Goal: Information Seeking & Learning: Check status

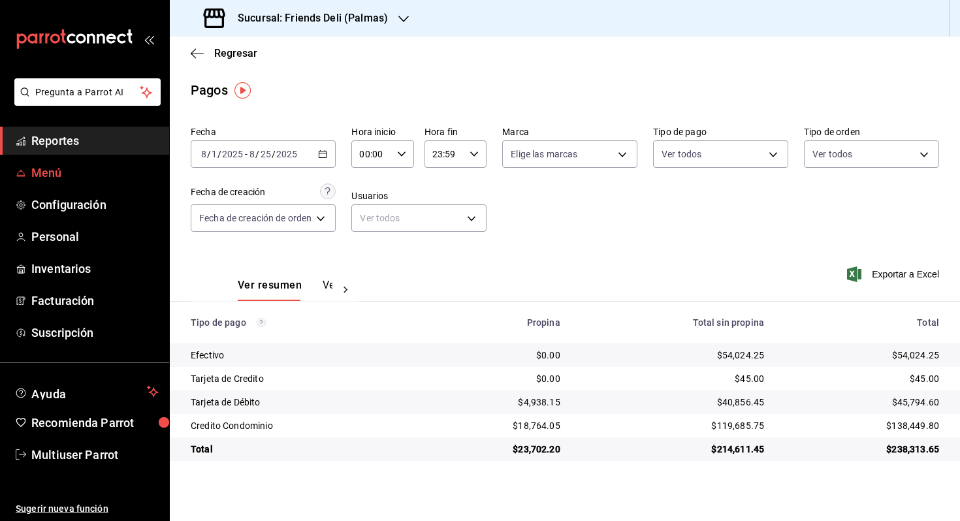
click at [123, 176] on span "Menú" at bounding box center [94, 173] width 127 height 18
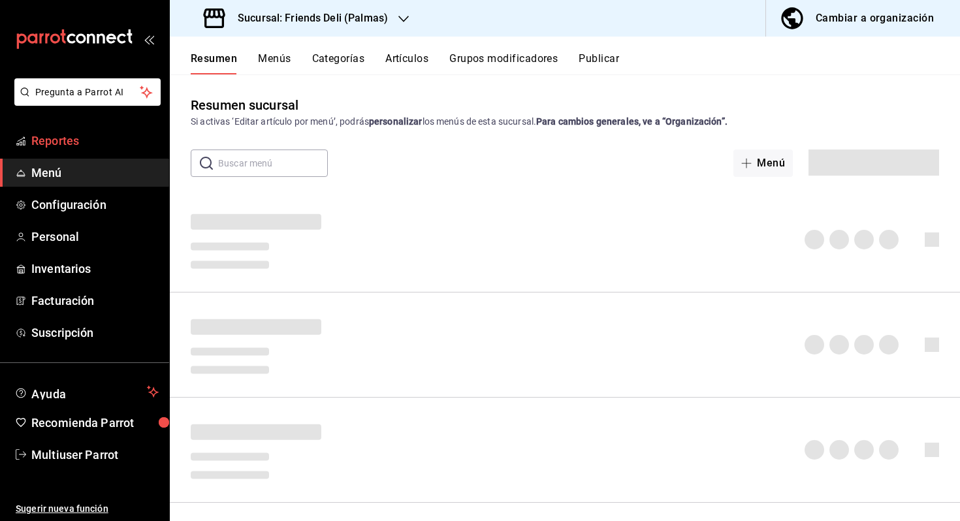
click at [121, 152] on link "Reportes" at bounding box center [84, 141] width 169 height 28
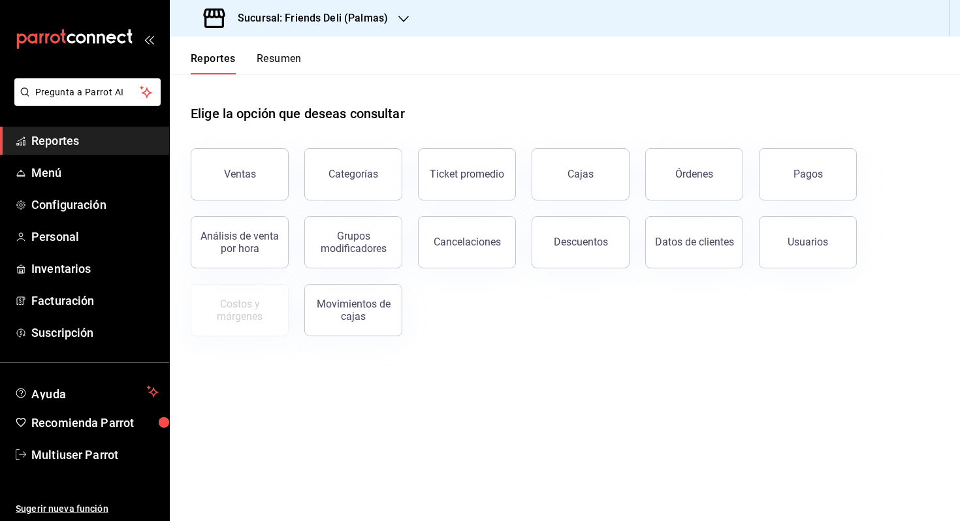
click at [272, 60] on button "Resumen" at bounding box center [279, 63] width 45 height 22
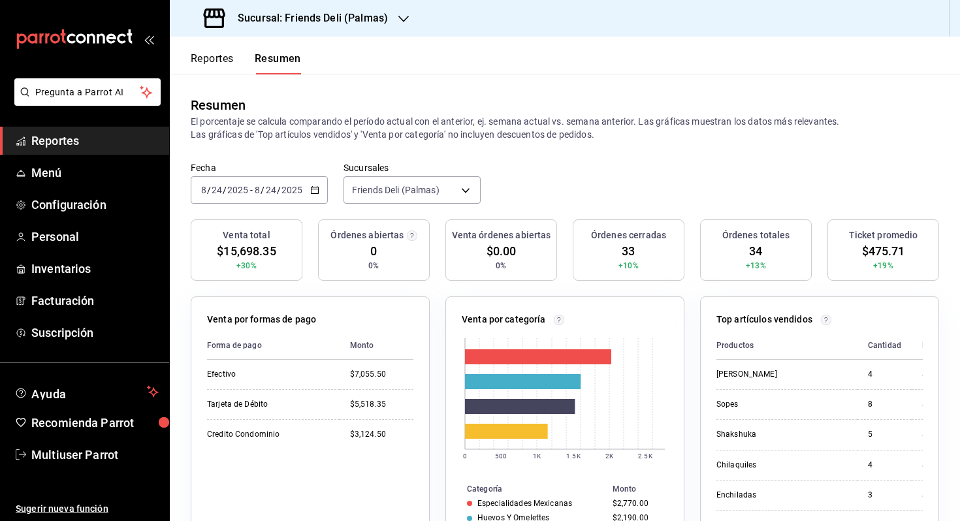
click at [317, 199] on div "[DATE] [DATE] - [DATE] [DATE]" at bounding box center [259, 189] width 137 height 27
click at [222, 50] on div "Reportes Resumen" at bounding box center [235, 56] width 131 height 38
click at [212, 56] on button "Reportes" at bounding box center [212, 63] width 43 height 22
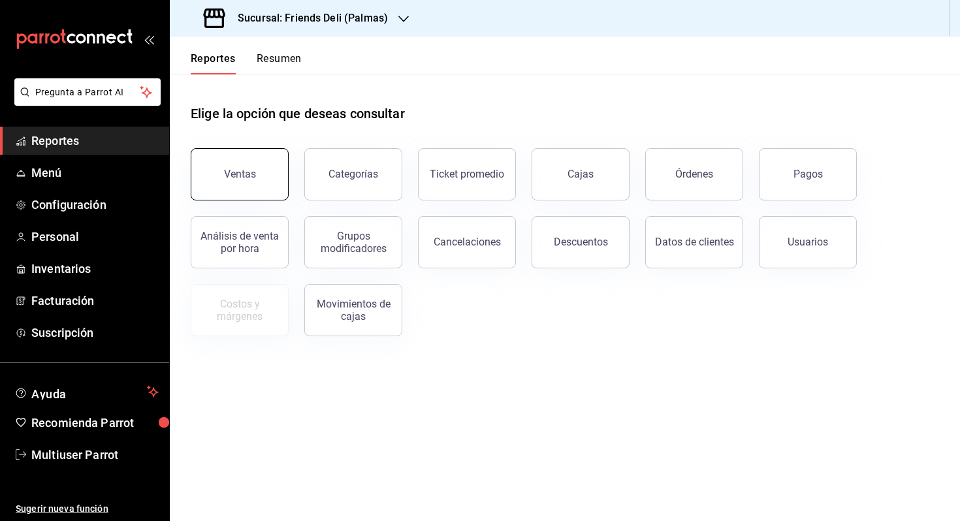
click at [266, 172] on button "Ventas" at bounding box center [240, 174] width 98 height 52
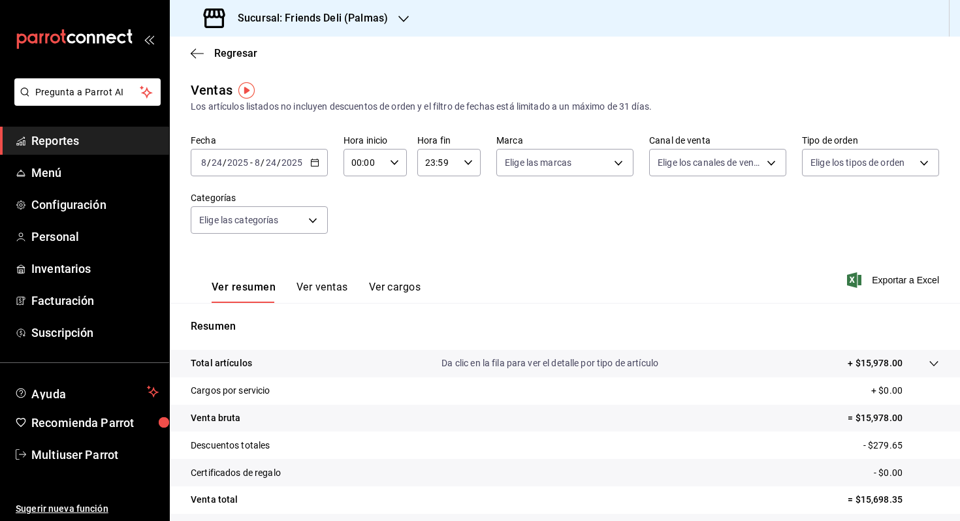
click at [315, 302] on button "Ver ventas" at bounding box center [323, 292] width 52 height 22
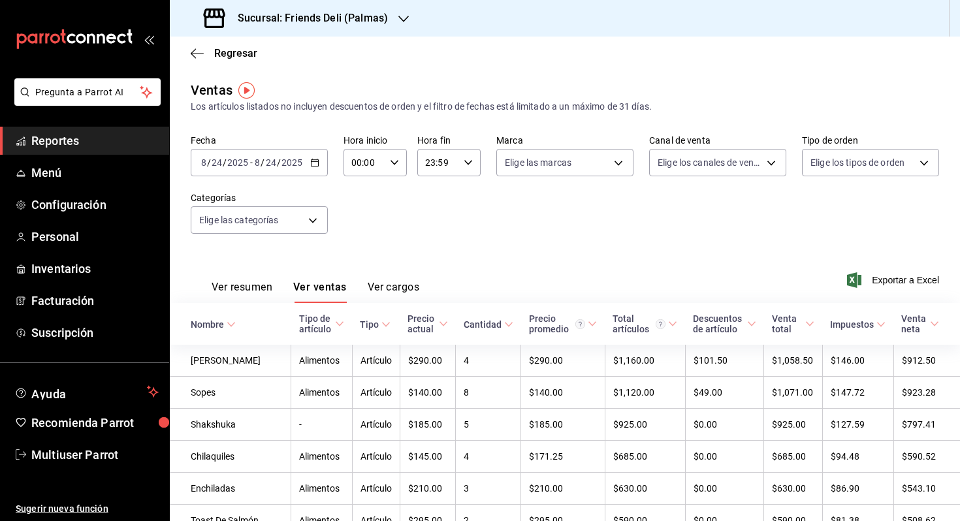
click at [294, 161] on input "2025" at bounding box center [292, 162] width 22 height 10
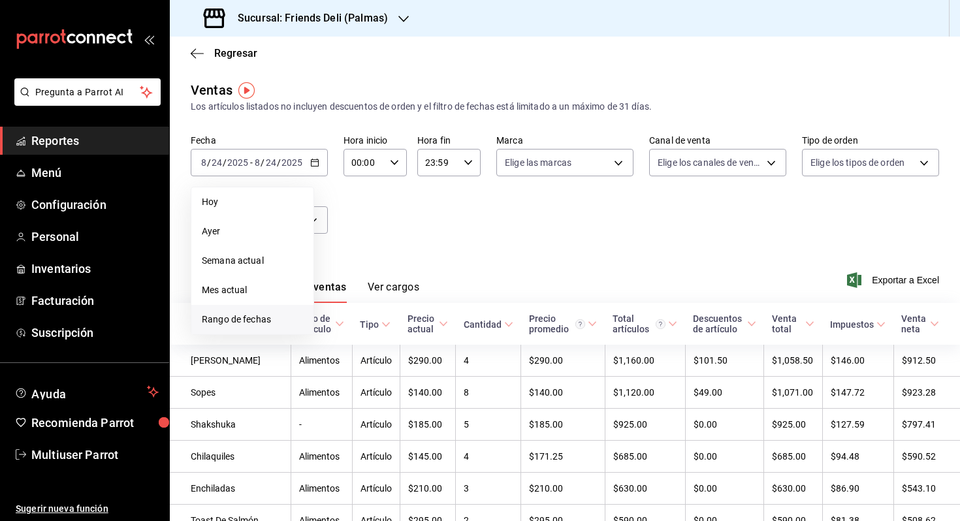
click at [276, 323] on span "Rango de fechas" at bounding box center [252, 320] width 101 height 14
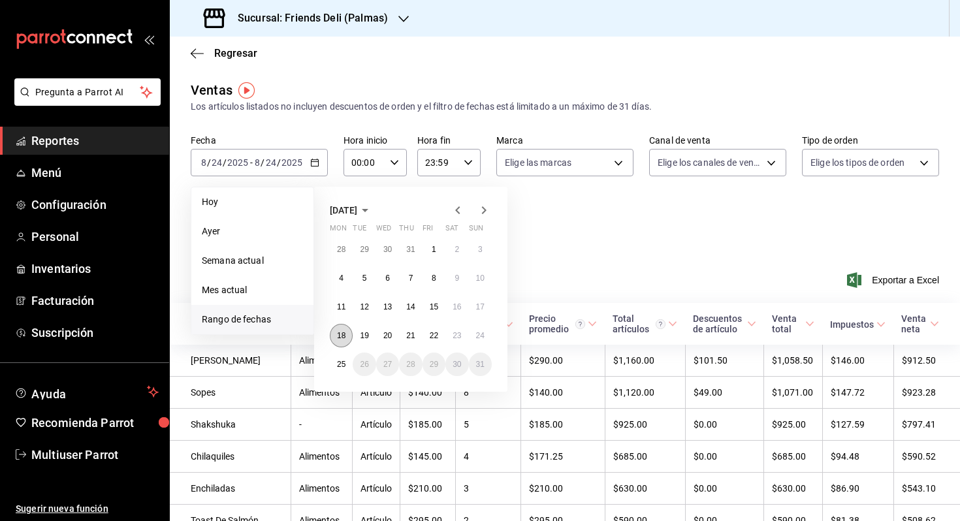
click at [338, 338] on abbr "18" at bounding box center [341, 335] width 8 height 9
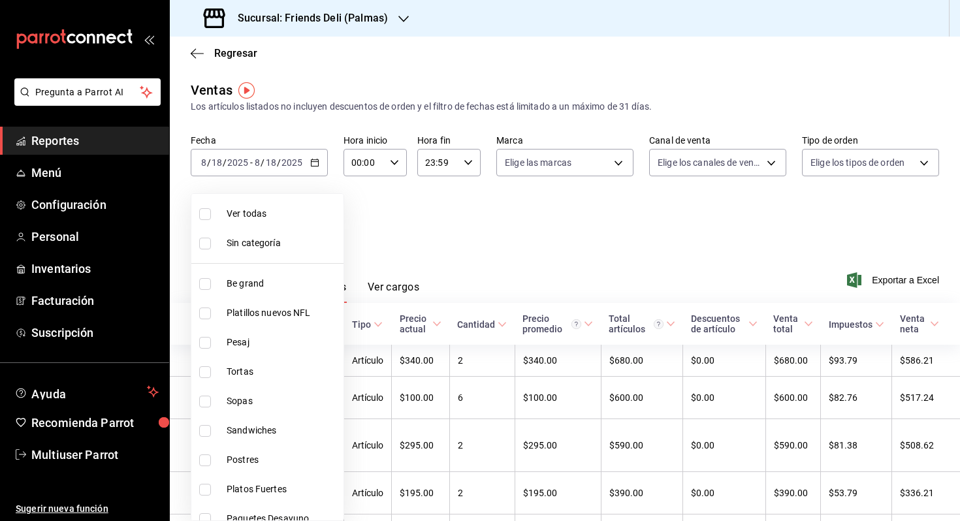
click at [300, 217] on body "Pregunta a Parrot AI Reportes Menú Configuración Personal Inventarios Facturaci…" at bounding box center [480, 260] width 960 height 521
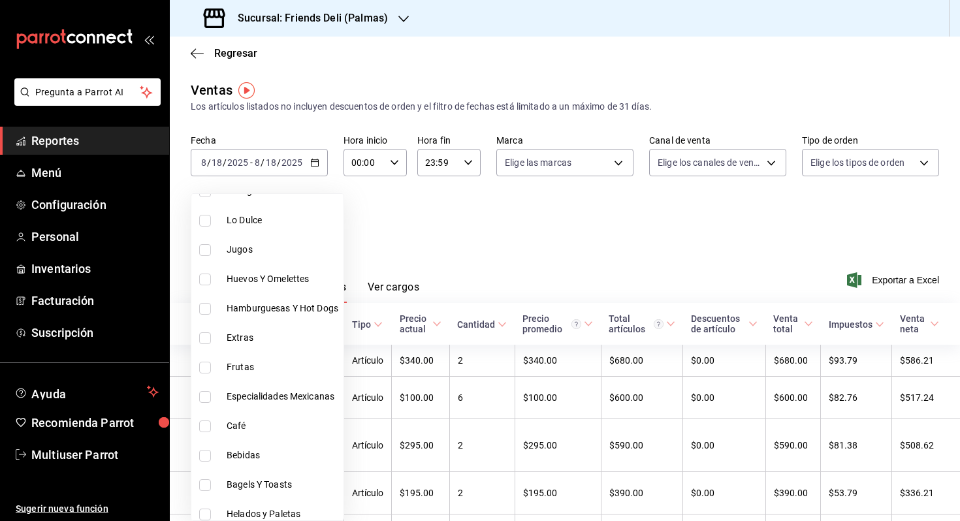
scroll to position [513, 0]
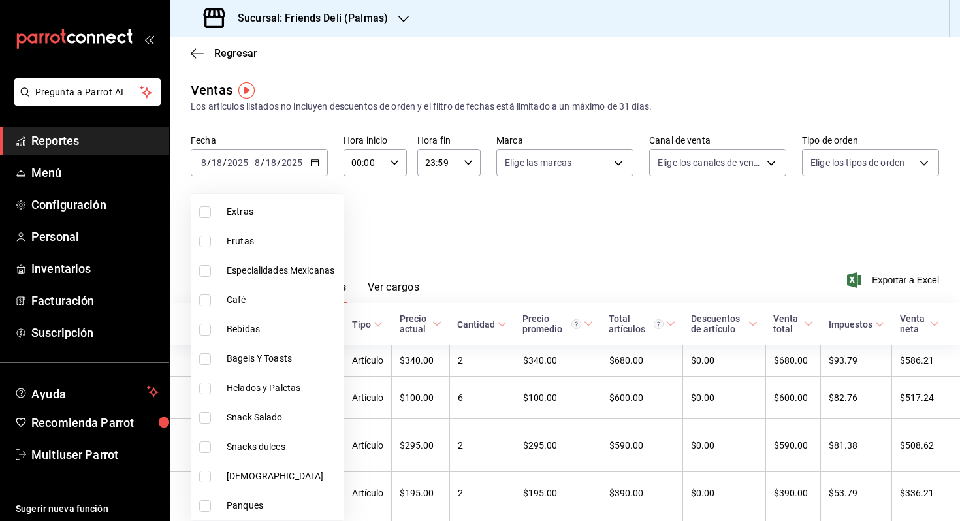
click at [286, 381] on li "Helados y Paletas" at bounding box center [267, 388] width 152 height 29
type input "ee5ee94b-3fe5-4e4f-8f62-9d252fa18543"
checkbox input "true"
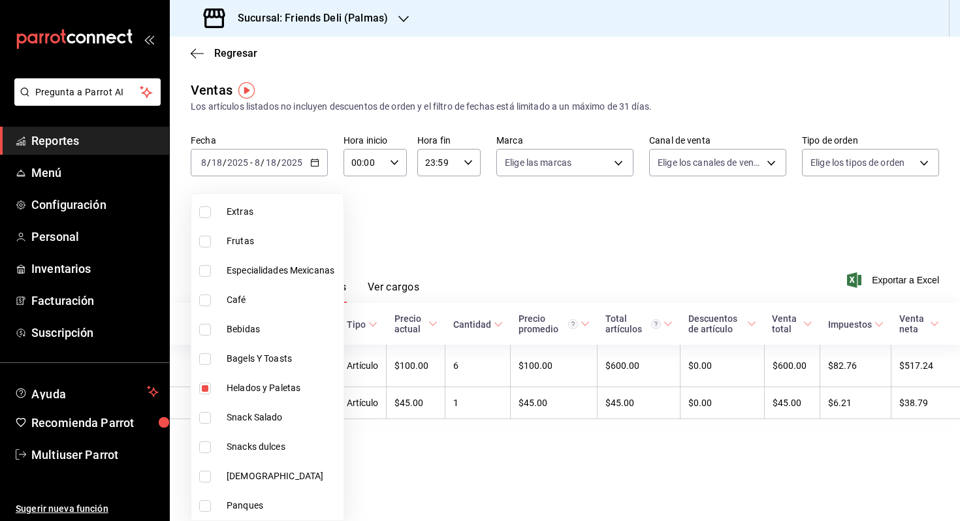
click at [434, 263] on div at bounding box center [480, 260] width 960 height 521
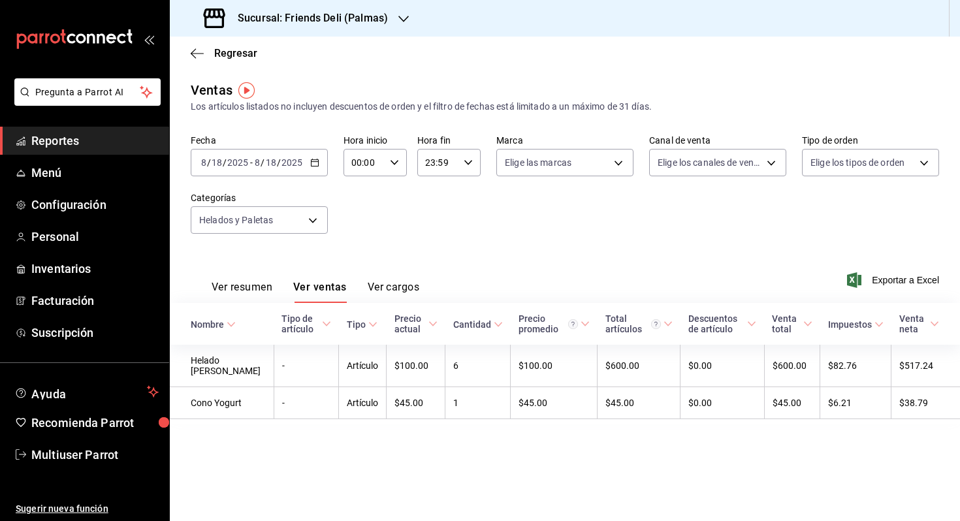
click at [309, 155] on div "[DATE] [DATE] - [DATE] [DATE]" at bounding box center [259, 162] width 137 height 27
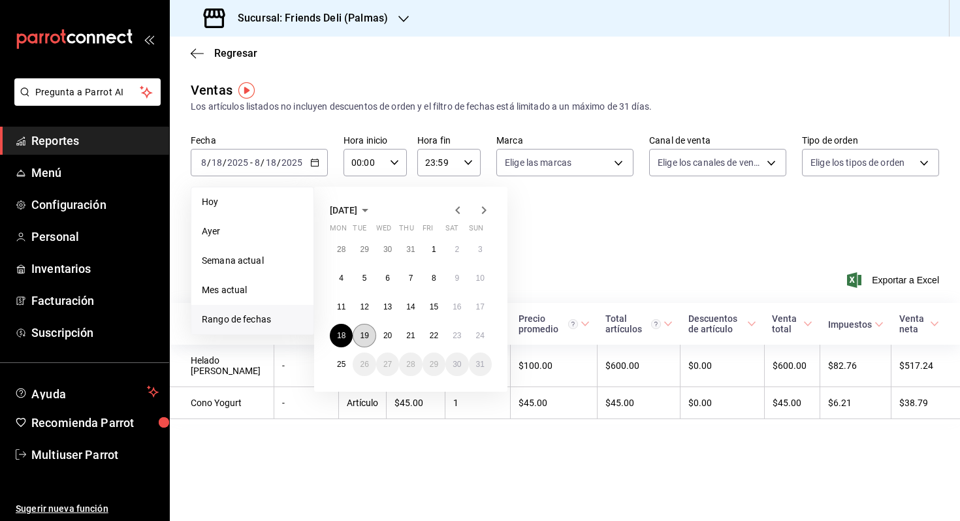
click at [358, 330] on button "19" at bounding box center [364, 336] width 23 height 24
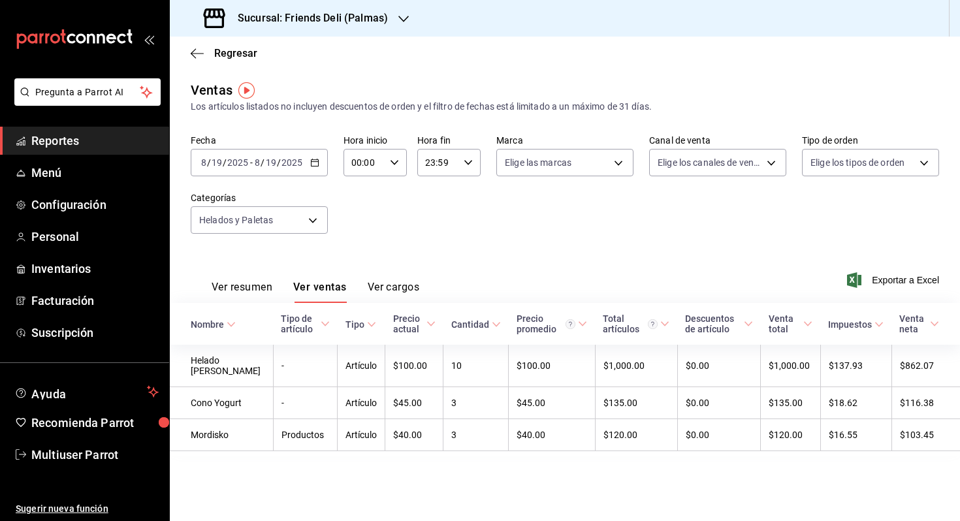
click at [320, 159] on div "[DATE] [DATE] - [DATE] [DATE]" at bounding box center [259, 162] width 137 height 27
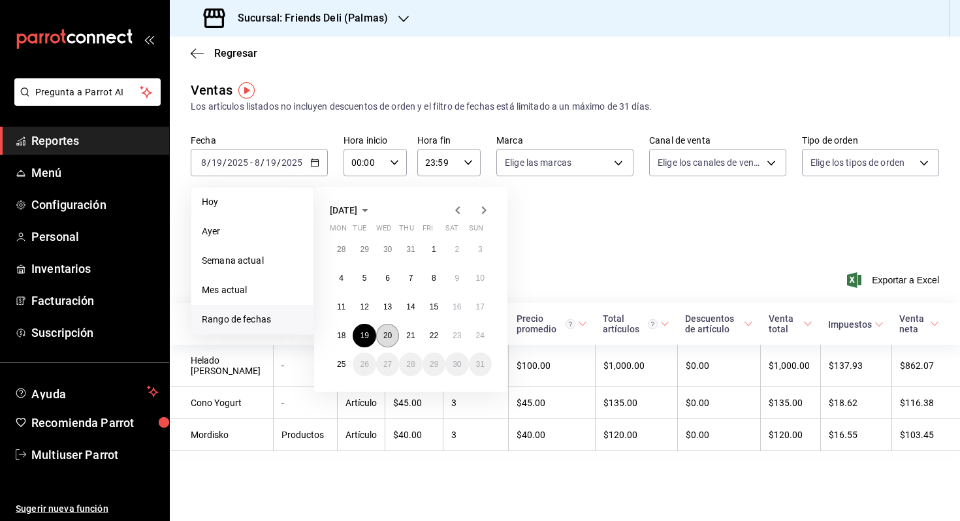
click at [391, 332] on abbr "20" at bounding box center [387, 335] width 8 height 9
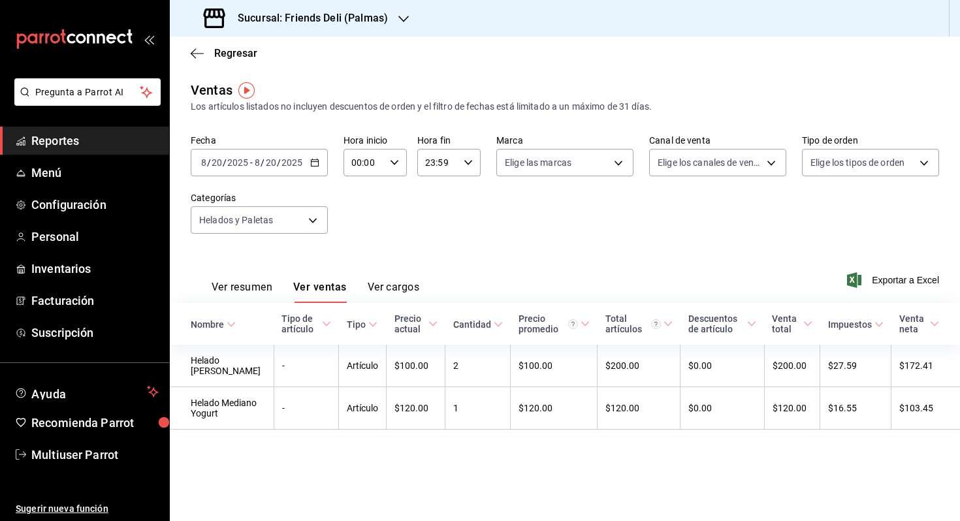
click at [302, 164] on input "2025" at bounding box center [292, 162] width 22 height 10
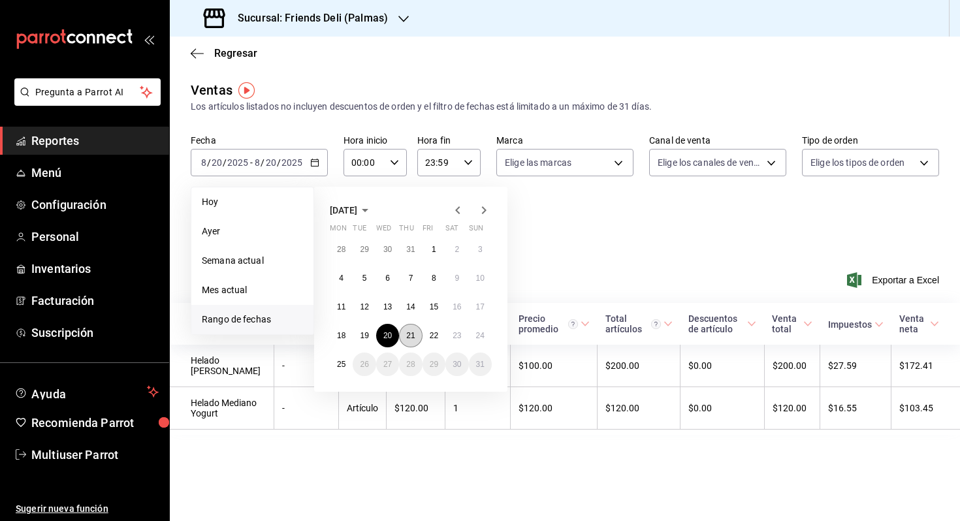
click at [412, 336] on abbr "21" at bounding box center [410, 335] width 8 height 9
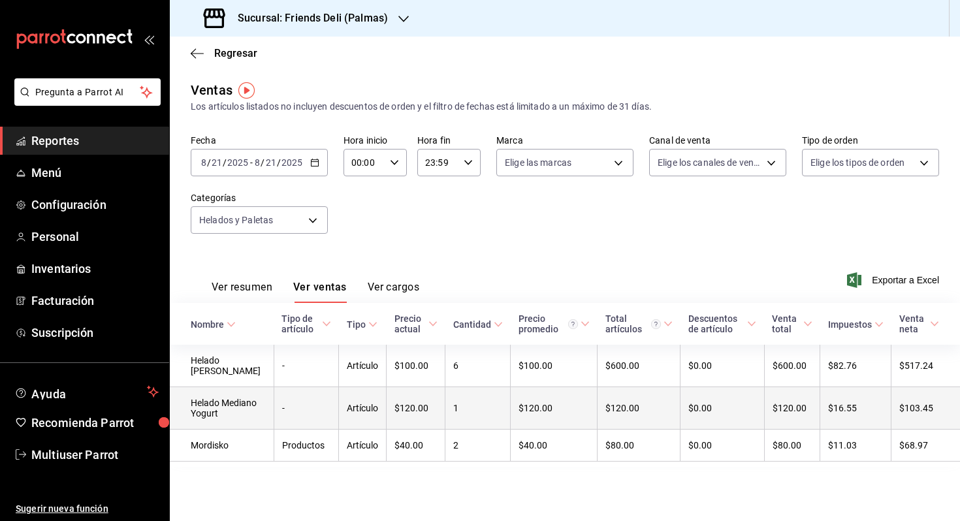
scroll to position [1, 0]
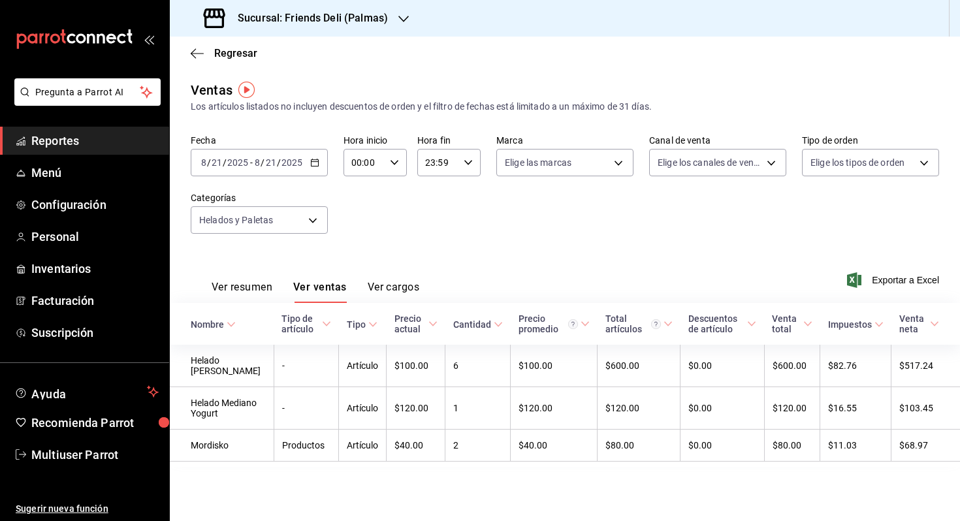
click at [286, 166] on input "2025" at bounding box center [292, 162] width 22 height 10
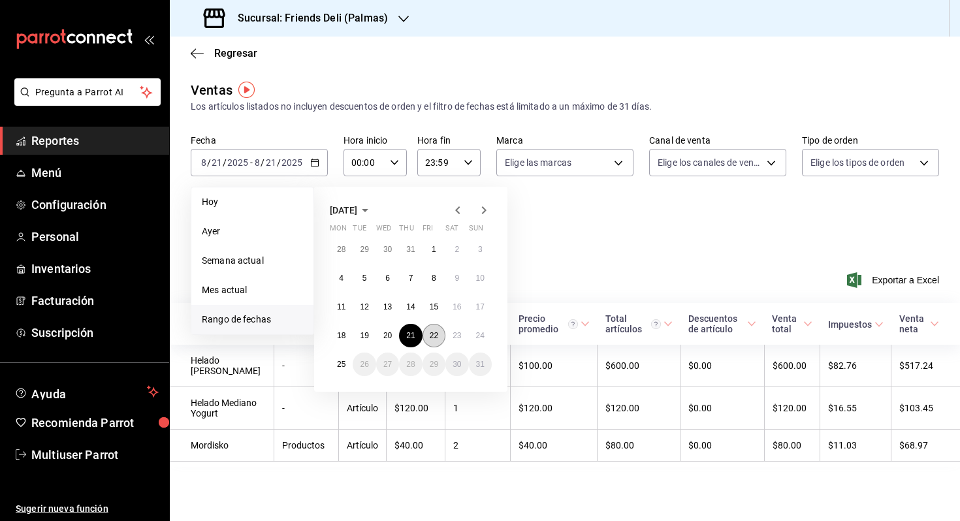
click at [444, 335] on button "22" at bounding box center [434, 336] width 23 height 24
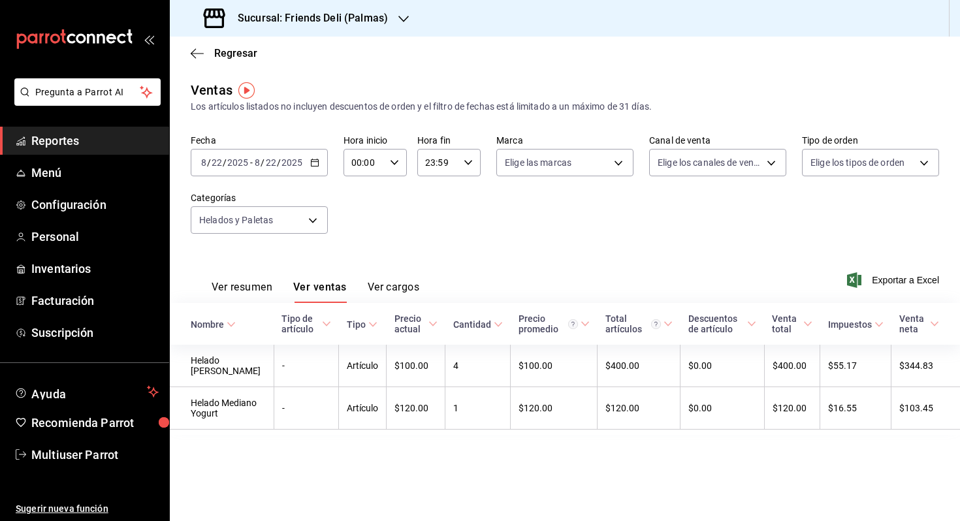
click at [297, 159] on input "2025" at bounding box center [292, 162] width 22 height 10
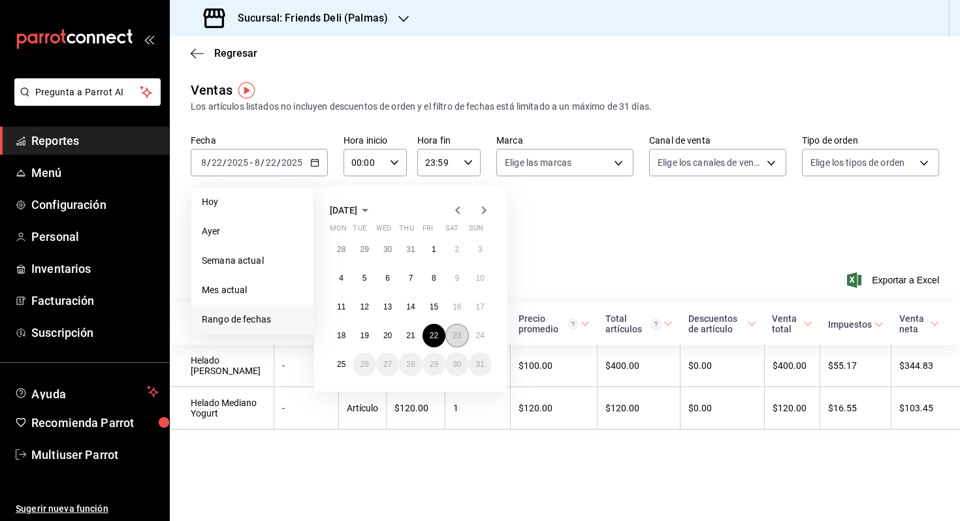
click at [457, 336] on abbr "23" at bounding box center [457, 335] width 8 height 9
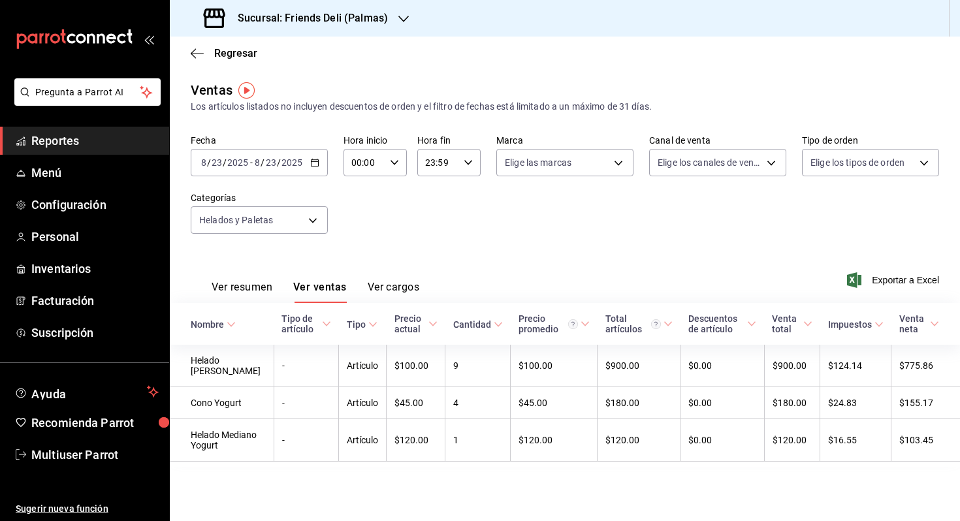
click at [307, 155] on div "[DATE] [DATE] - [DATE] [DATE]" at bounding box center [259, 162] width 137 height 27
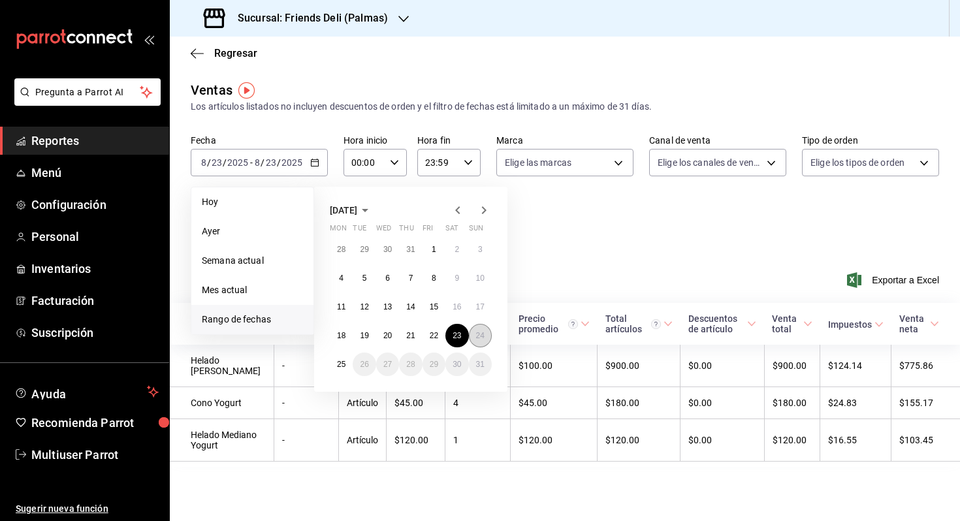
click at [478, 336] on abbr "24" at bounding box center [480, 335] width 8 height 9
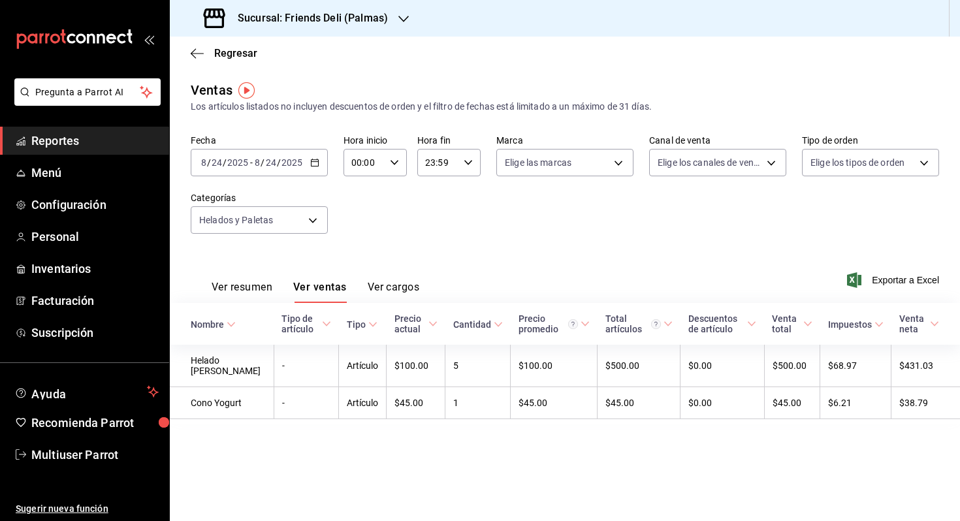
click at [283, 159] on input "2025" at bounding box center [292, 162] width 22 height 10
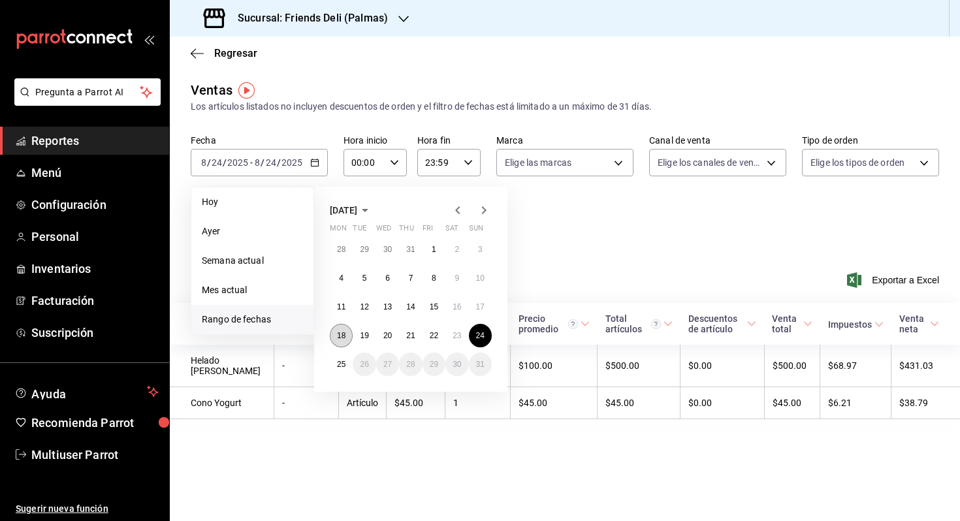
click at [341, 338] on abbr "18" at bounding box center [341, 335] width 8 height 9
click at [480, 336] on abbr "24" at bounding box center [480, 335] width 8 height 9
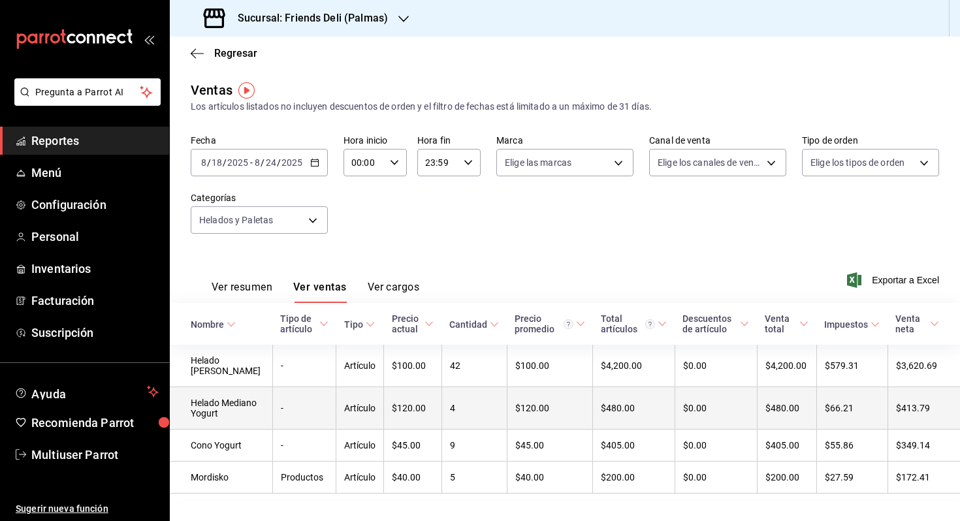
scroll to position [33, 0]
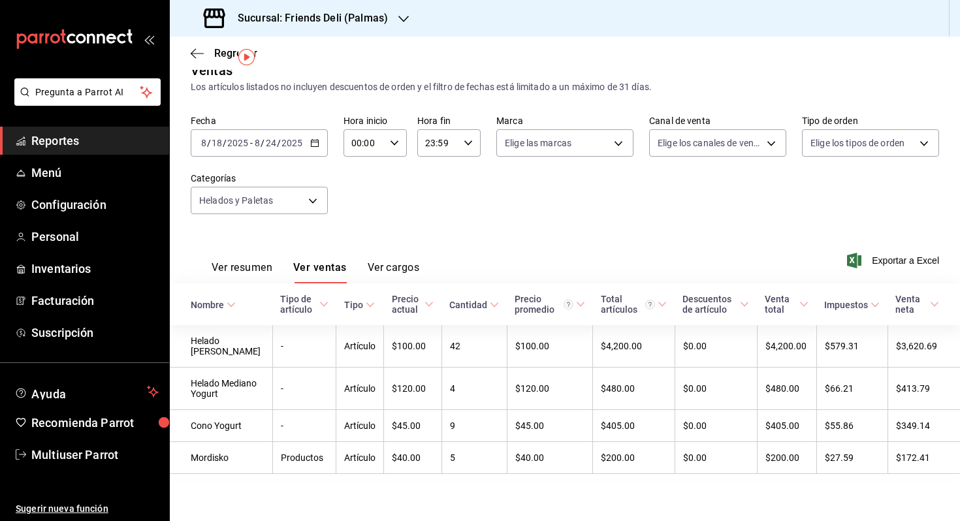
click at [306, 134] on div "[DATE] [DATE] - [DATE] [DATE]" at bounding box center [259, 142] width 137 height 27
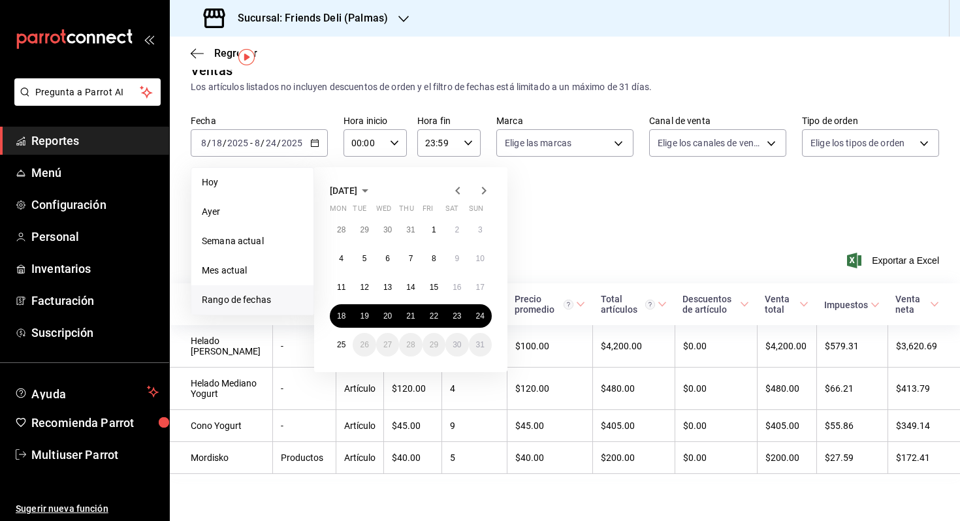
click at [383, 80] on div "Los artículos listados no incluyen descuentos de orden y el filtro de fechas es…" at bounding box center [565, 87] width 748 height 14
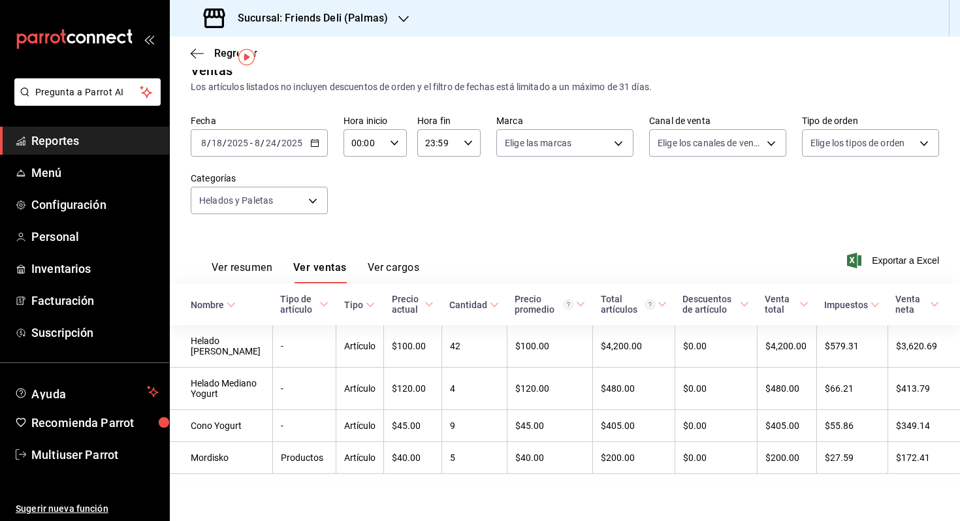
click at [410, 33] on div "Sucursal: Friends Deli (Palmas)" at bounding box center [297, 18] width 234 height 37
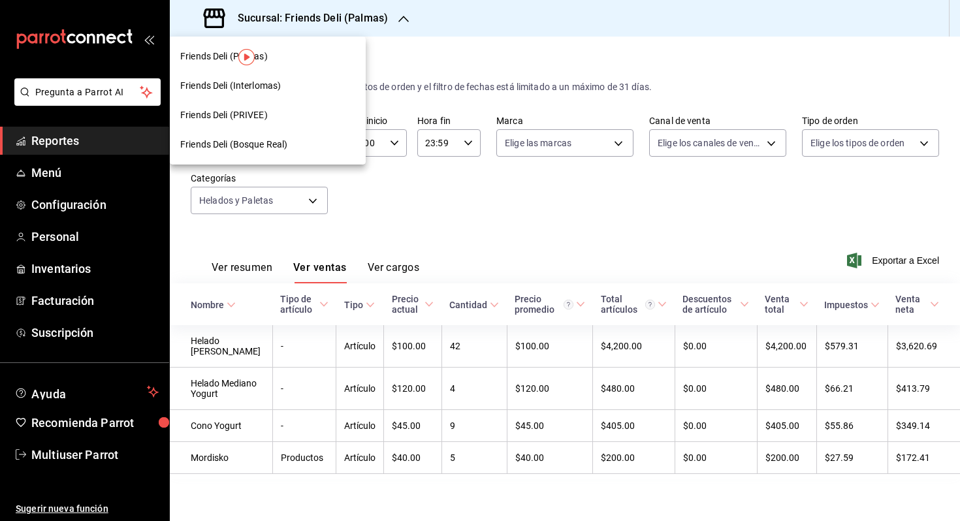
click at [297, 110] on div "Friends Deli (PRIVEE)" at bounding box center [267, 115] width 175 height 14
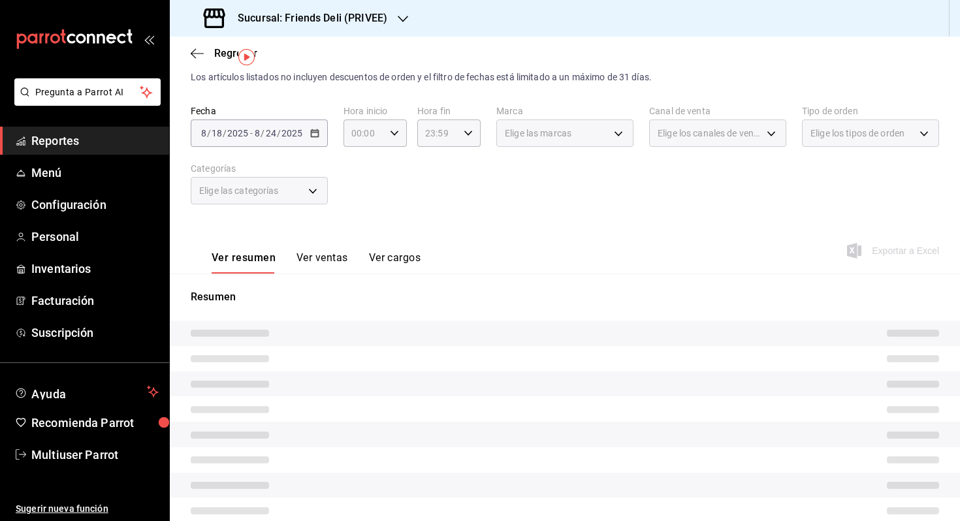
scroll to position [35, 0]
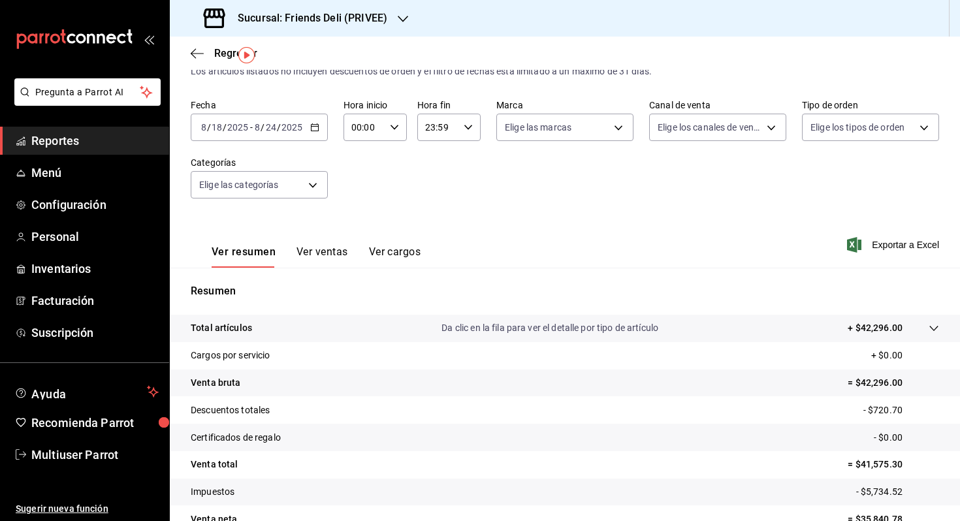
click at [327, 255] on button "Ver ventas" at bounding box center [323, 257] width 52 height 22
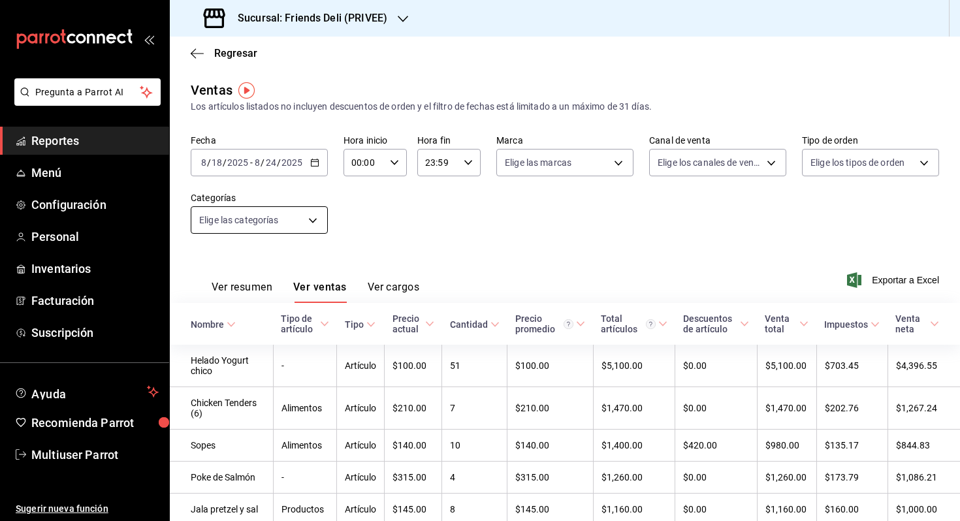
click at [301, 219] on body "Pregunta a Parrot AI Reportes Menú Configuración Personal Inventarios Facturaci…" at bounding box center [480, 260] width 960 height 521
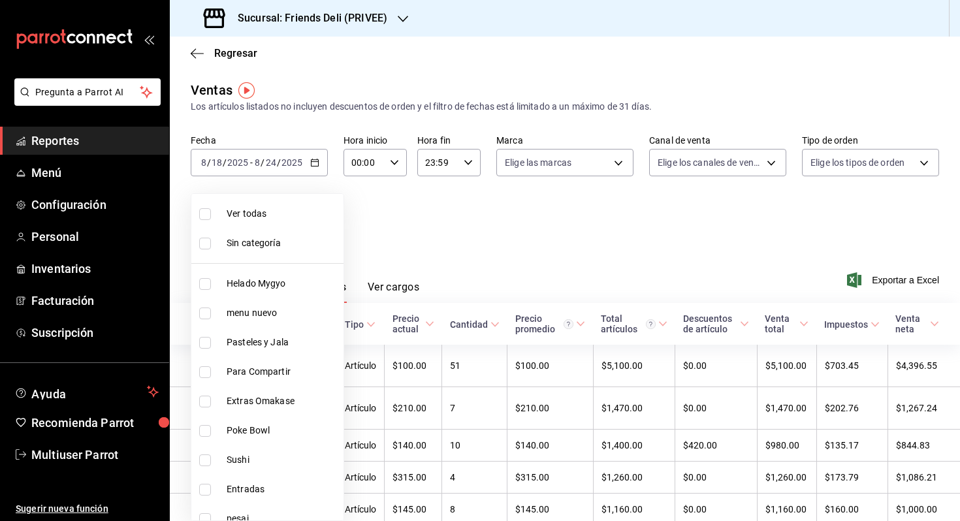
click at [291, 268] on ul "Ver todas Sin categoría Helado Mygyo menu nuevo Pasteles y Jala Para Compartir …" at bounding box center [267, 357] width 152 height 327
click at [291, 283] on span "Helado Mygyo" at bounding box center [283, 284] width 112 height 14
type input "e4b8d9f7-57bf-4f80-8a76-ee0d17355b19"
checkbox input "true"
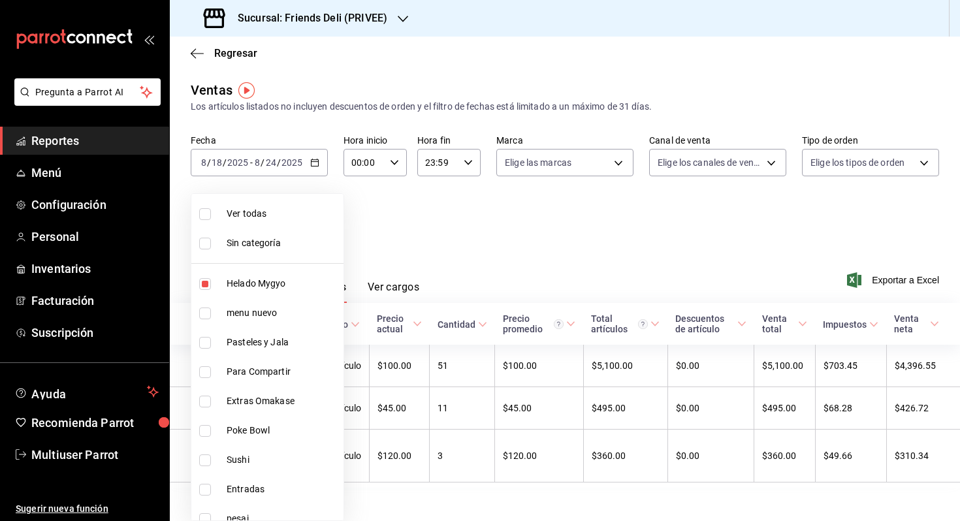
click at [430, 238] on div at bounding box center [480, 260] width 960 height 521
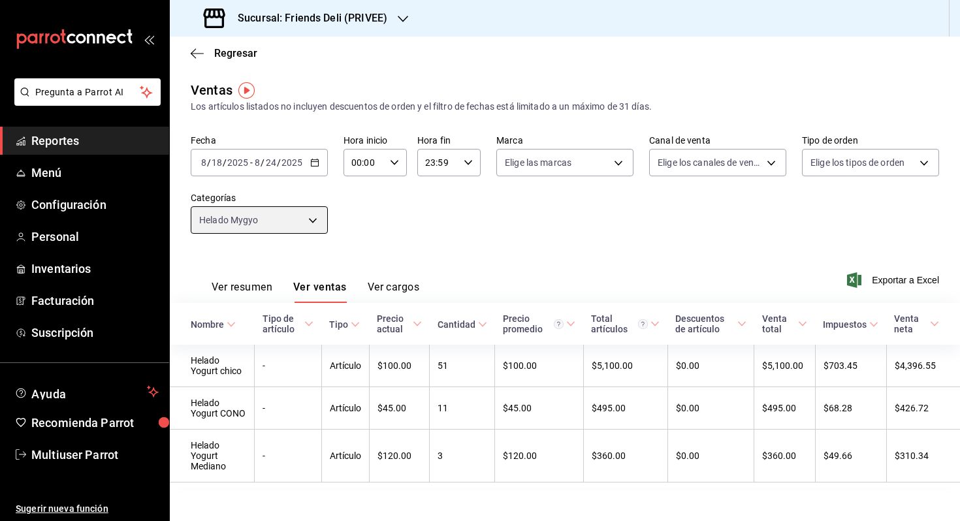
scroll to position [11, 0]
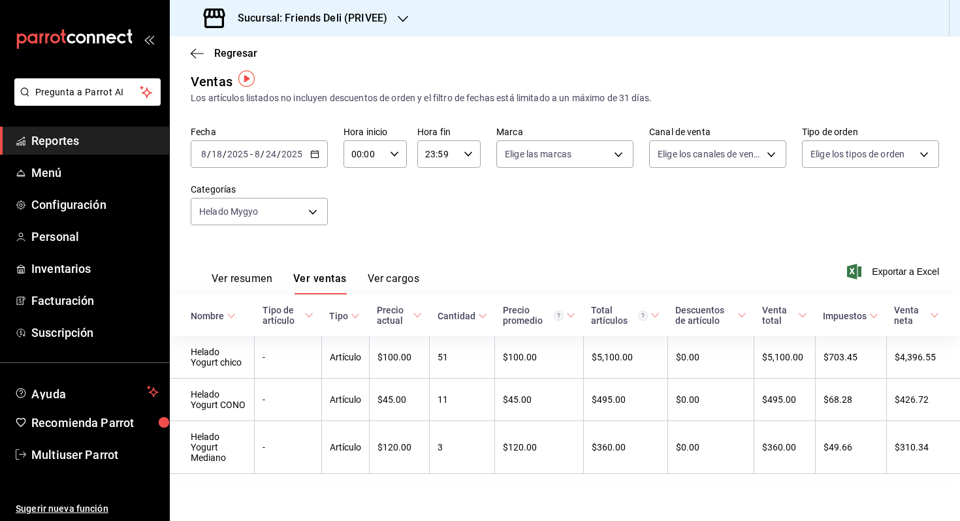
click at [283, 149] on input "2025" at bounding box center [292, 154] width 22 height 10
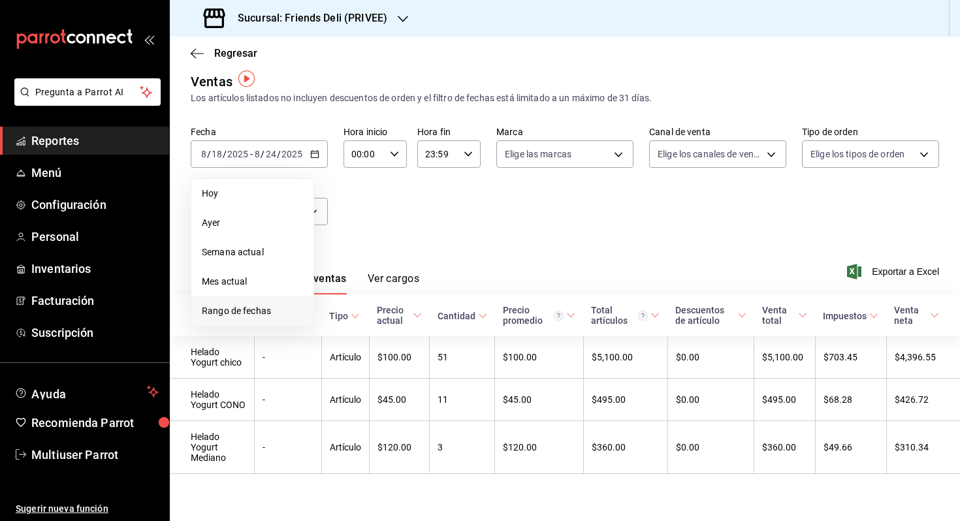
click at [271, 312] on span "Rango de fechas" at bounding box center [252, 311] width 101 height 14
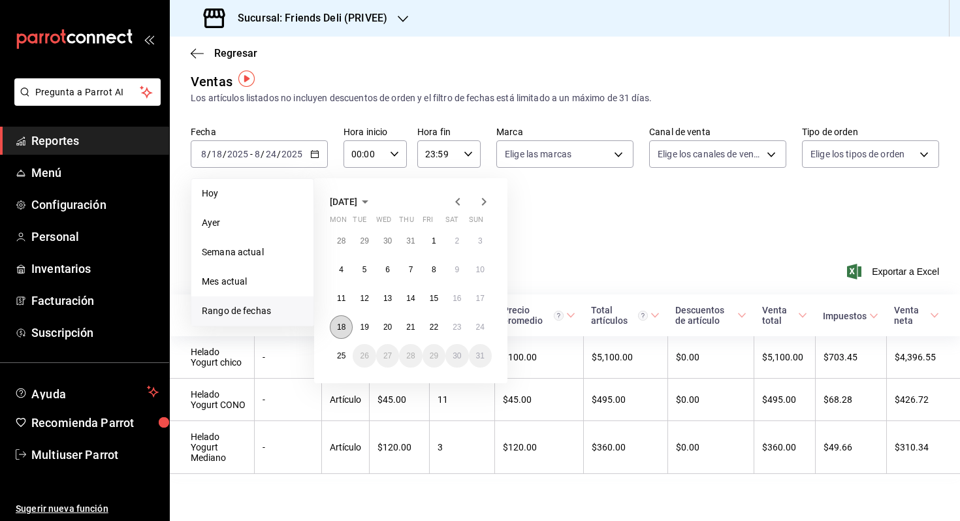
click at [341, 325] on abbr "18" at bounding box center [341, 327] width 8 height 9
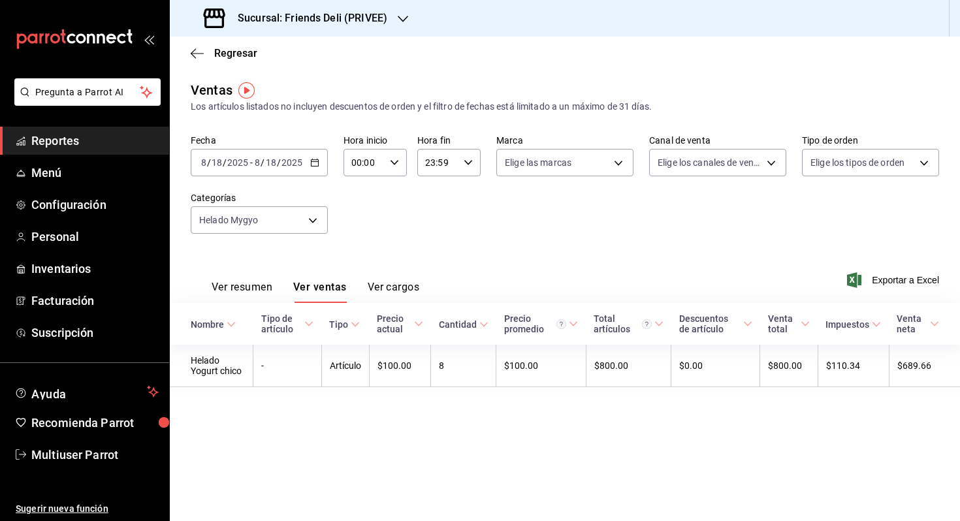
click at [311, 170] on div "[DATE] [DATE] - [DATE] [DATE]" at bounding box center [259, 162] width 137 height 27
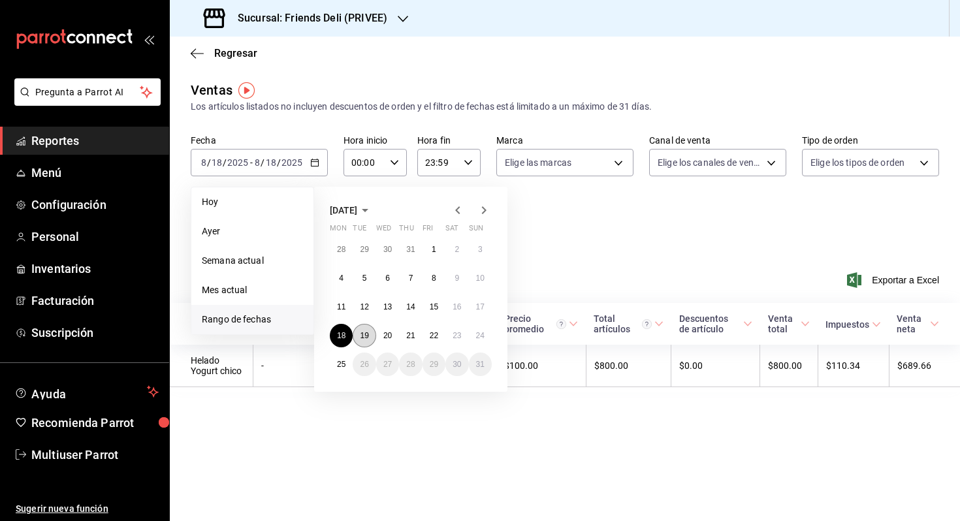
click at [364, 330] on button "19" at bounding box center [364, 336] width 23 height 24
click at [364, 331] on abbr "19" at bounding box center [364, 335] width 8 height 9
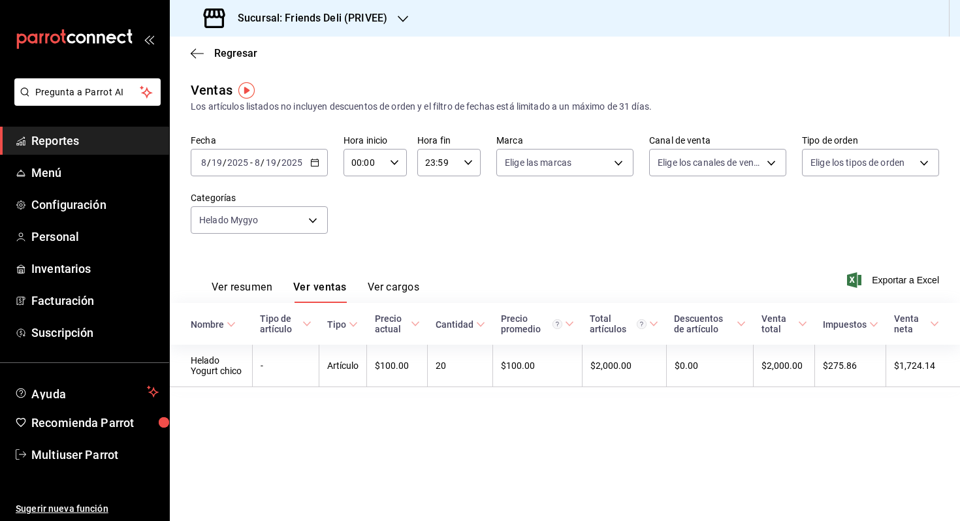
click at [292, 169] on div "[DATE] [DATE] - [DATE] [DATE]" at bounding box center [259, 162] width 137 height 27
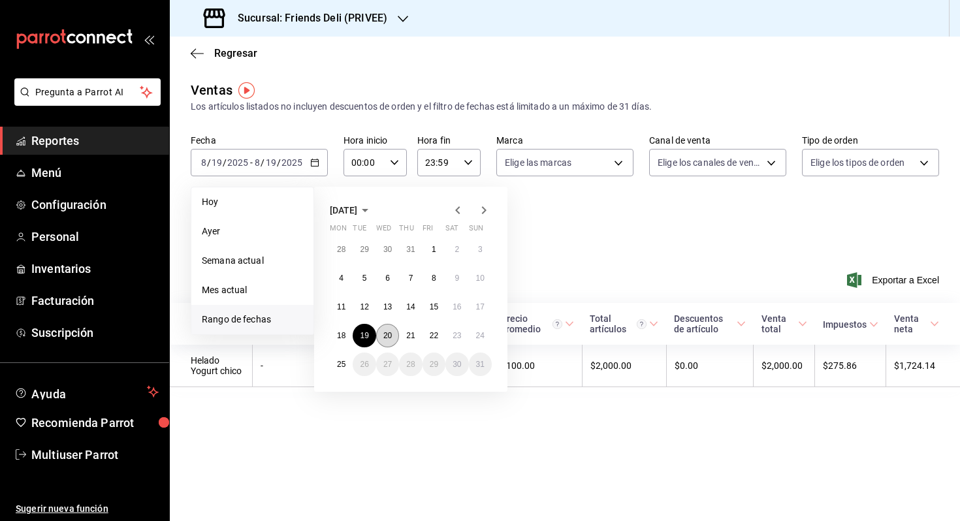
click at [388, 335] on abbr "20" at bounding box center [387, 335] width 8 height 9
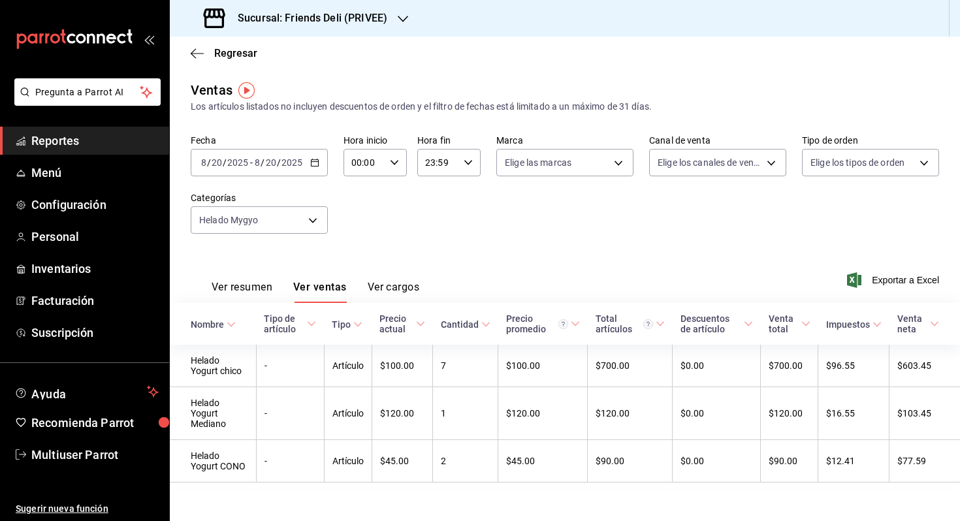
click at [314, 167] on icon "button" at bounding box center [314, 162] width 9 height 9
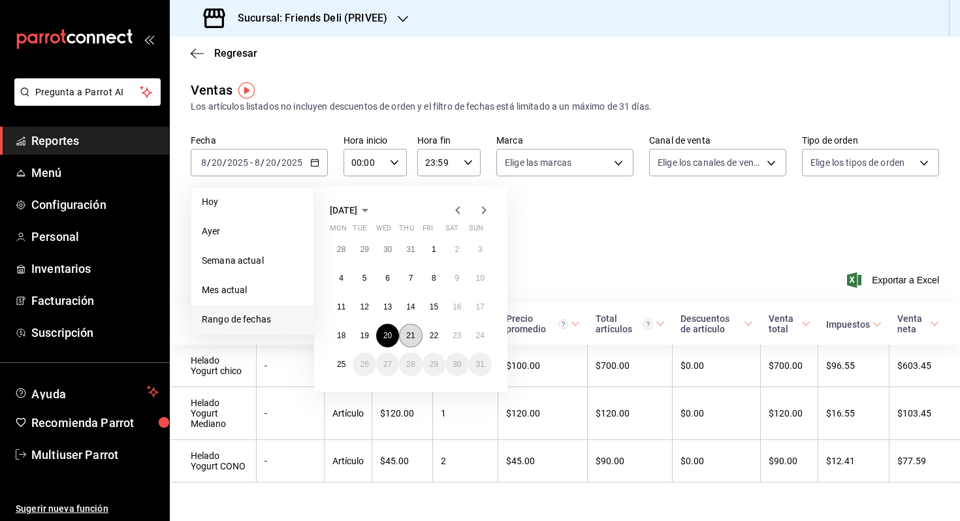
click at [411, 339] on abbr "21" at bounding box center [410, 335] width 8 height 9
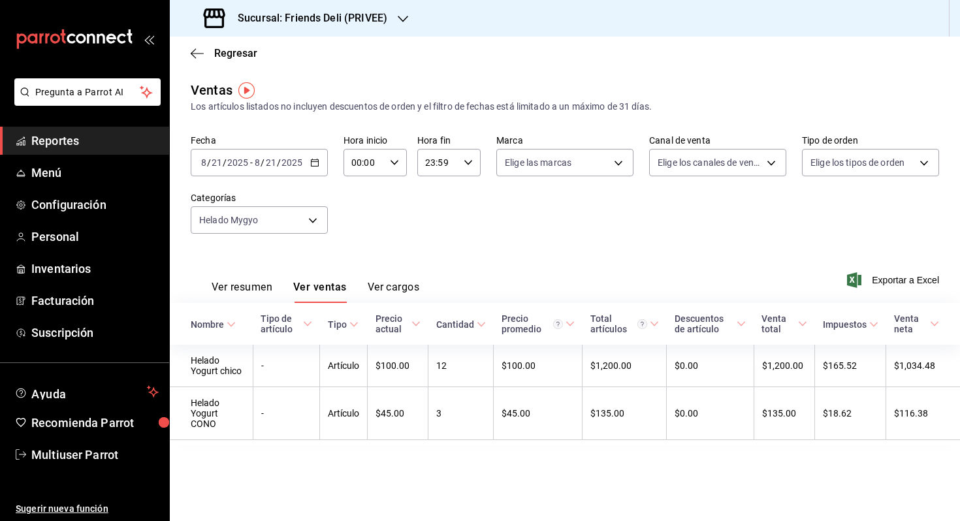
click at [293, 161] on input "2025" at bounding box center [292, 162] width 22 height 10
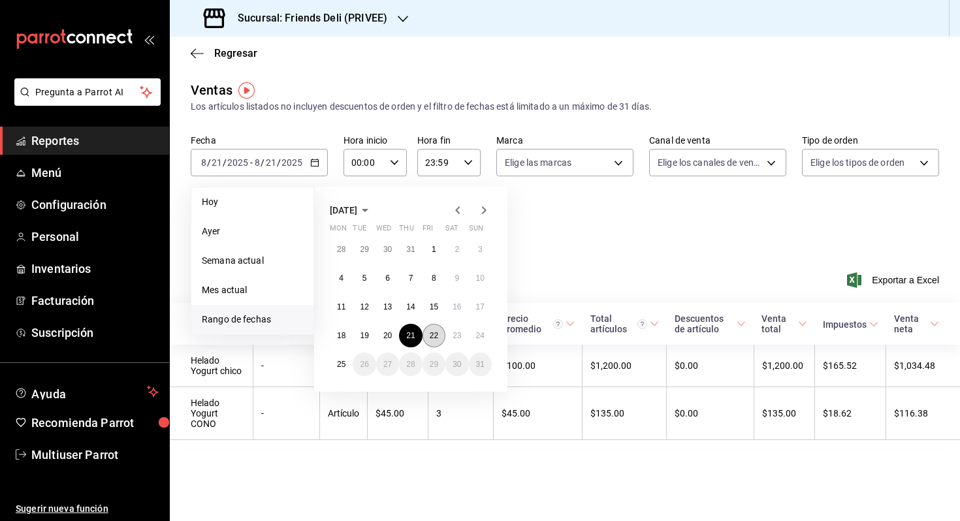
click at [432, 331] on abbr "22" at bounding box center [434, 335] width 8 height 9
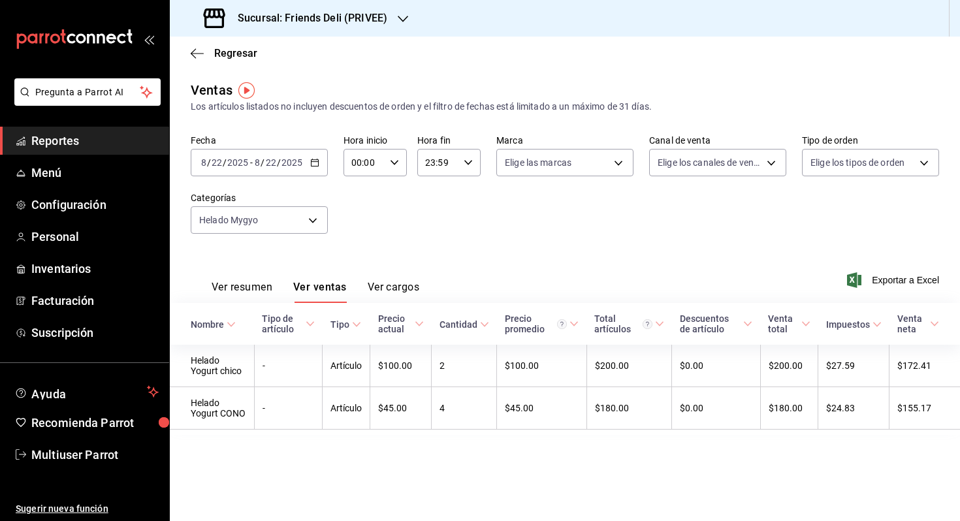
click at [317, 169] on div "[DATE] [DATE] - [DATE] [DATE]" at bounding box center [259, 162] width 137 height 27
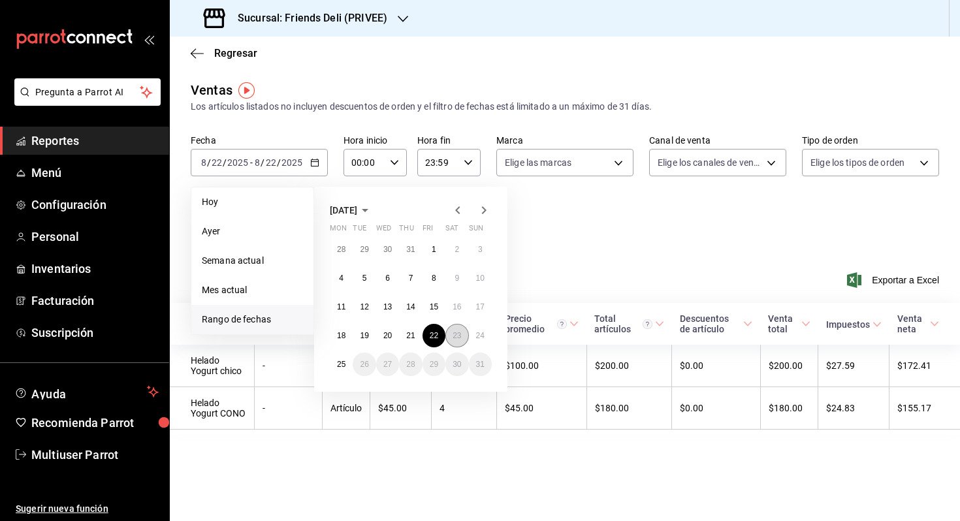
click at [450, 334] on button "23" at bounding box center [456, 336] width 23 height 24
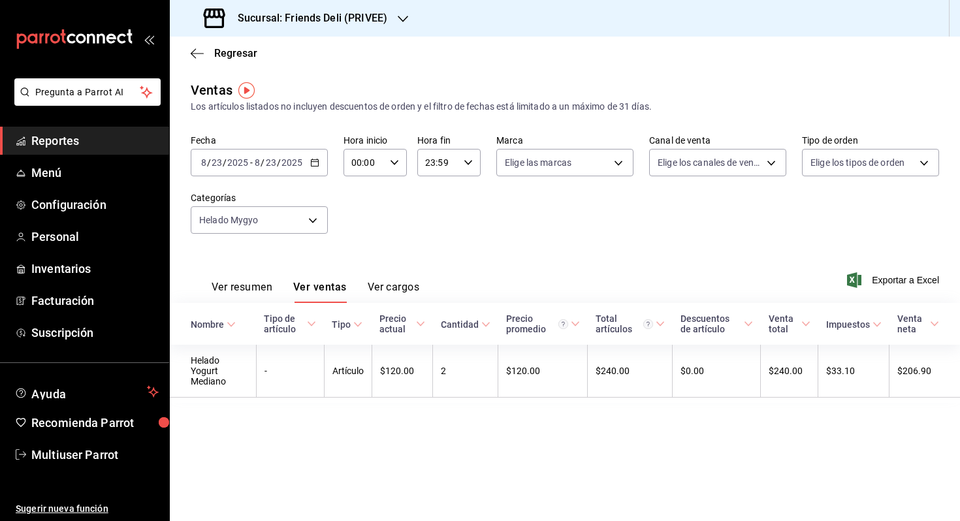
click at [290, 147] on div "Fecha [DATE] [DATE] - [DATE] [DATE]" at bounding box center [259, 156] width 137 height 42
click at [308, 161] on div "[DATE] [DATE] - [DATE] [DATE]" at bounding box center [259, 162] width 137 height 27
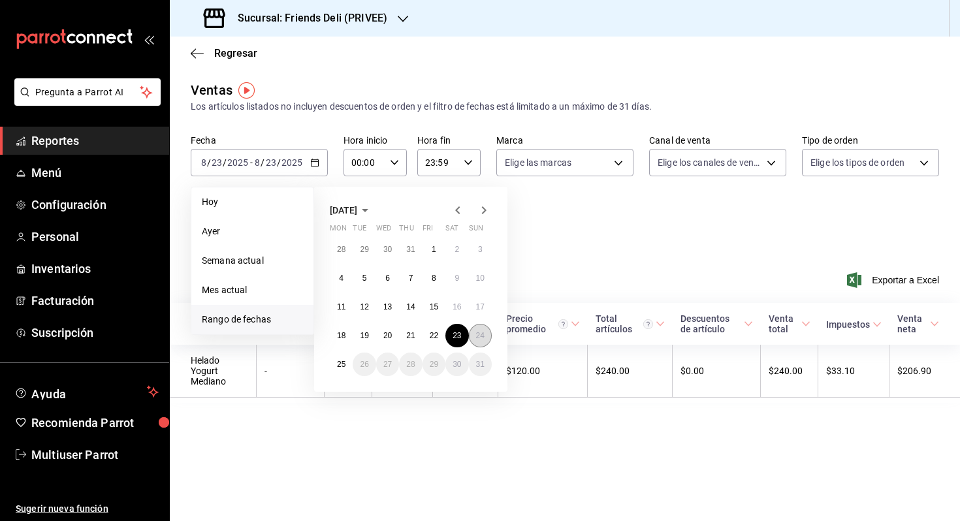
click at [477, 333] on abbr "24" at bounding box center [480, 335] width 8 height 9
click at [477, 332] on abbr "24" at bounding box center [480, 335] width 8 height 9
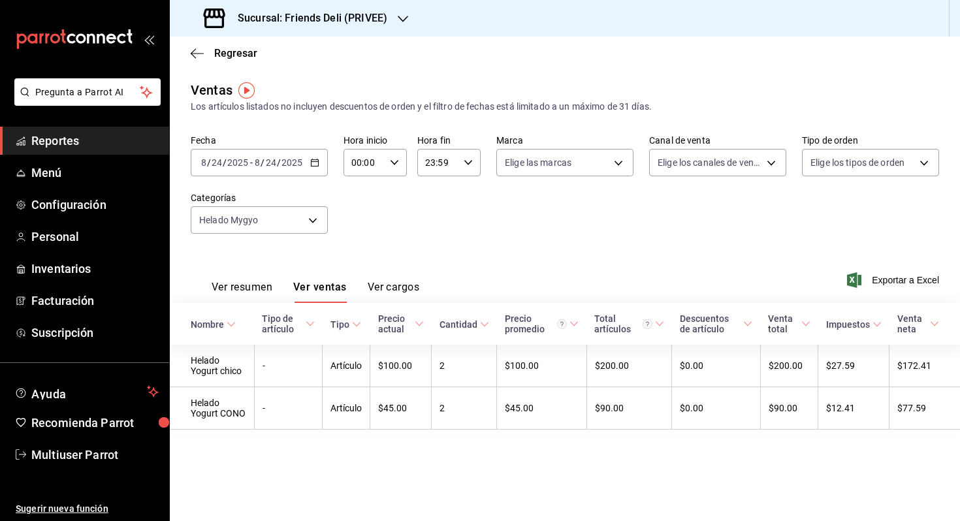
click at [298, 155] on div "[DATE] [DATE] - [DATE] [DATE]" at bounding box center [259, 162] width 137 height 27
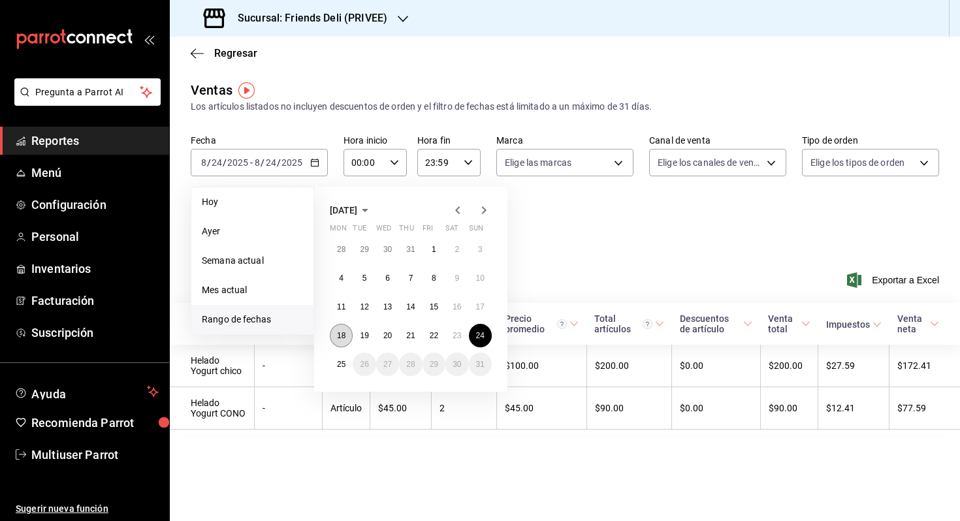
click at [344, 337] on abbr "18" at bounding box center [341, 335] width 8 height 9
click at [483, 338] on abbr "24" at bounding box center [480, 335] width 8 height 9
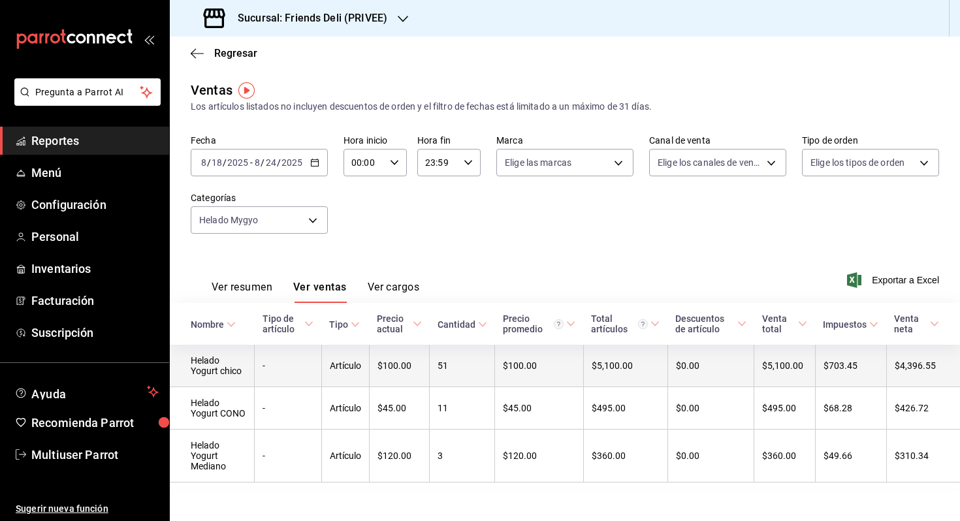
scroll to position [11, 0]
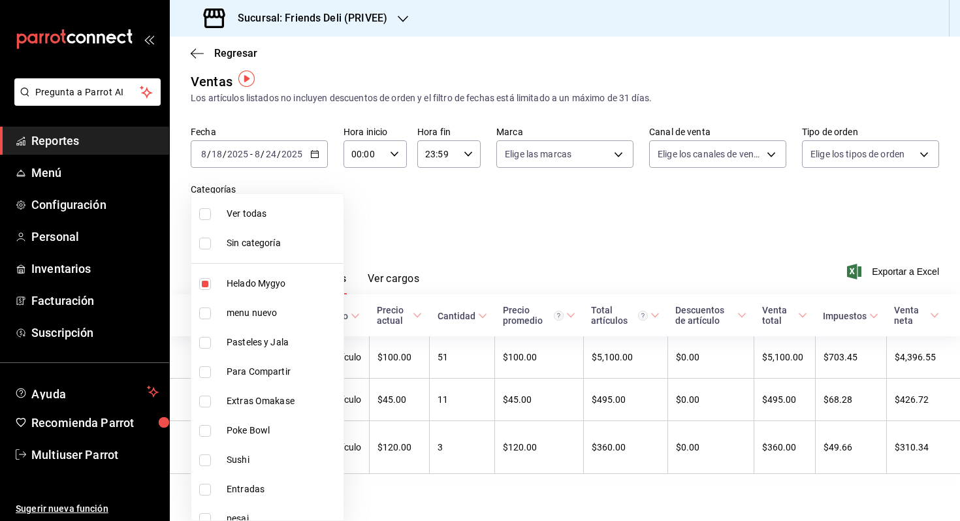
click at [315, 210] on body "Pregunta a Parrot AI Reportes Menú Configuración Personal Inventarios Facturaci…" at bounding box center [480, 260] width 960 height 521
click at [304, 141] on div at bounding box center [480, 260] width 960 height 521
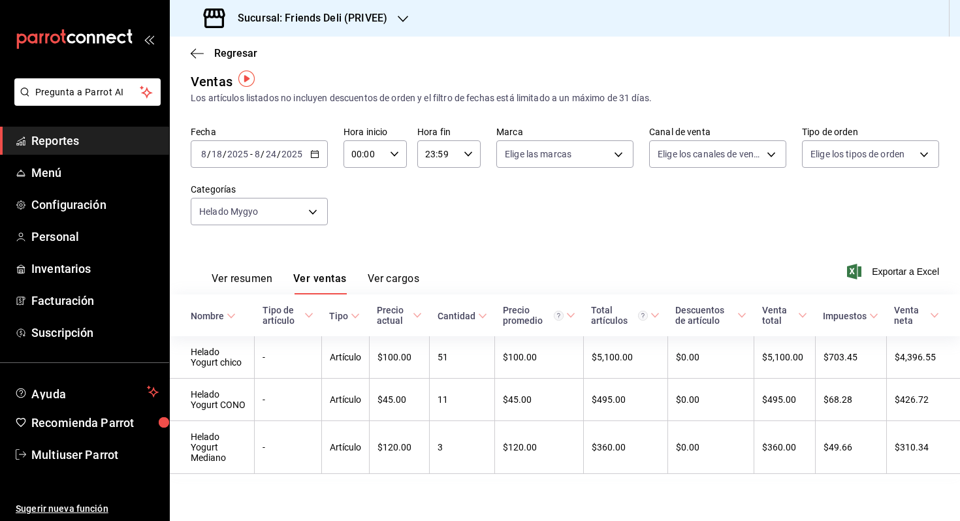
click at [312, 153] on icon "button" at bounding box center [314, 154] width 9 height 9
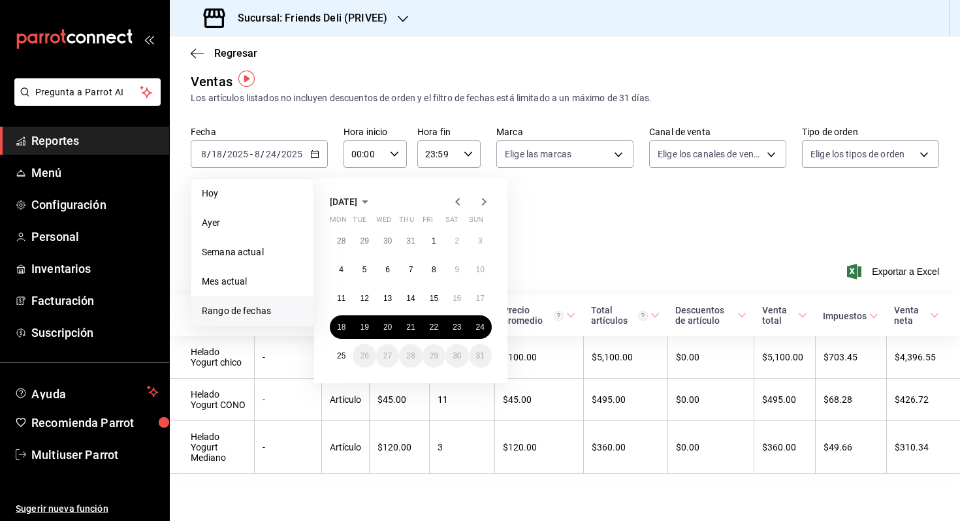
click at [602, 223] on div "Fecha [DATE] [DATE] - [DATE] [DATE] [DATE] [DATE] Semana actual Mes actual [GEO…" at bounding box center [565, 183] width 748 height 115
